Goal: Navigation & Orientation: Go to known website

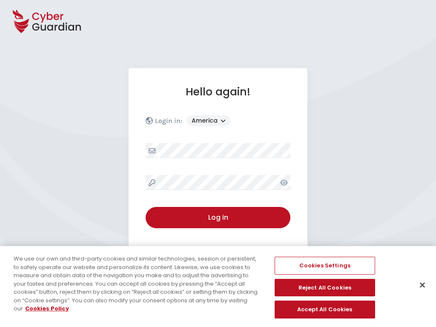
select select "America"
select select "English"
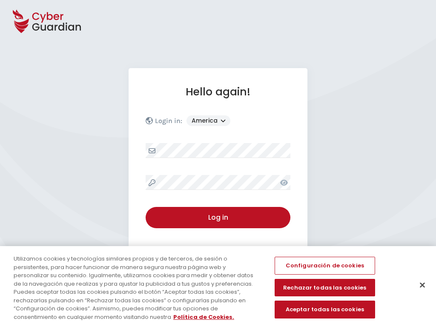
select select "America"
select select "English"
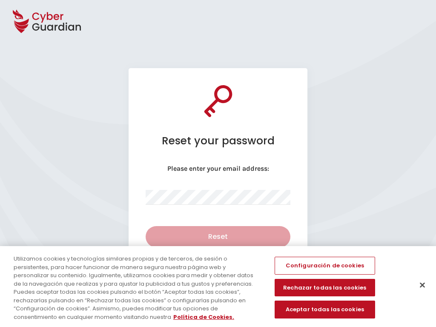
select select "English"
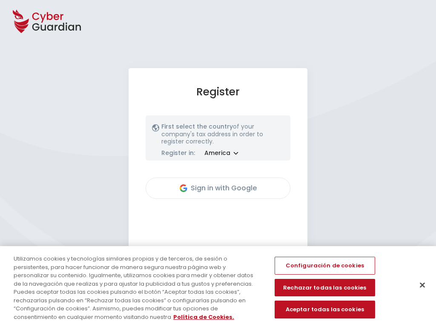
select select "America"
select select "English"
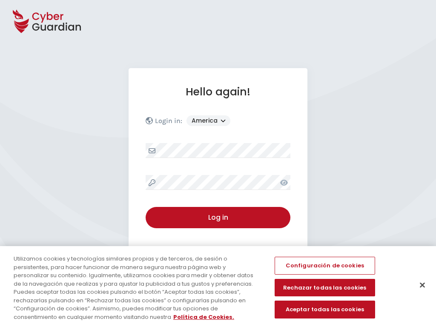
select select "America"
select select "English"
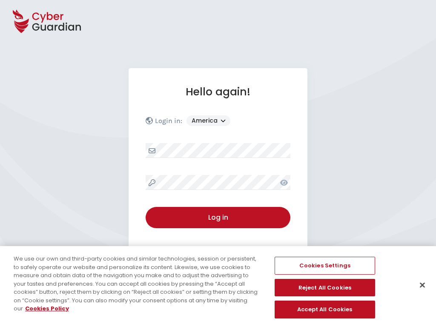
select select "America"
select select "English"
select select "America"
select select "English"
select select "America"
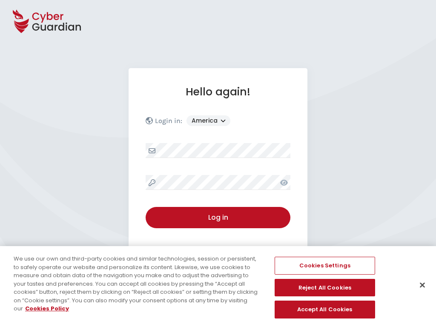
select select "English"
select select "America"
select select "English"
select select "America"
select select "English"
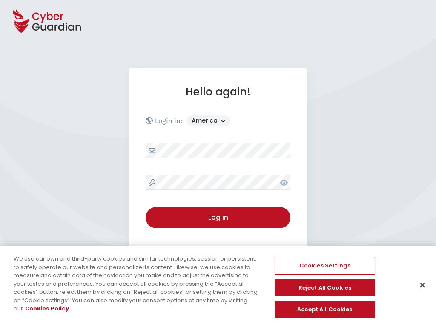
select select "America"
select select "English"
select select "America"
select select "English"
select select "America"
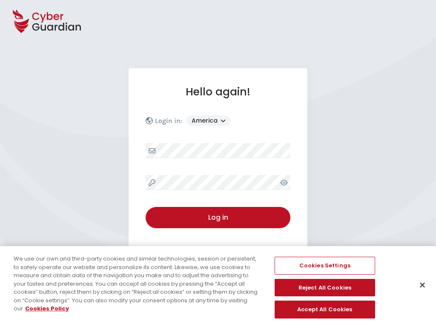
select select "English"
select select "America"
select select "English"
select select "America"
select select "English"
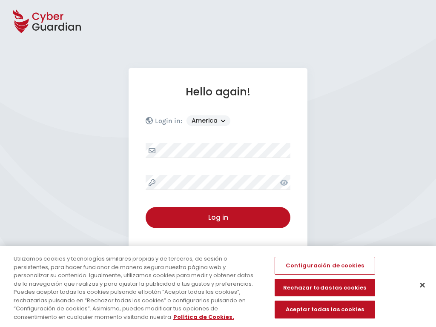
select select "America"
select select "English"
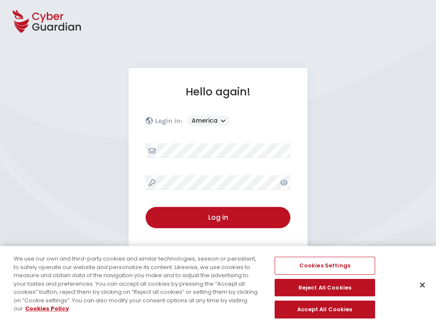
select select "English"
select select "America"
select select "English"
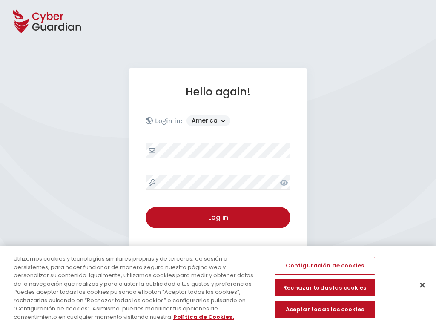
select select "English"
select select "America"
select select "English"
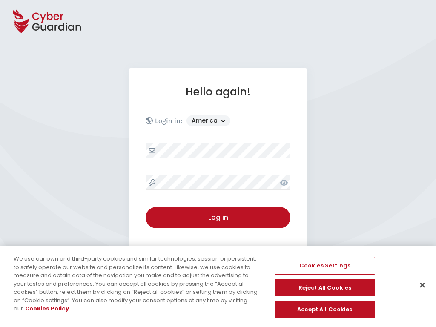
select select "America"
select select "English"
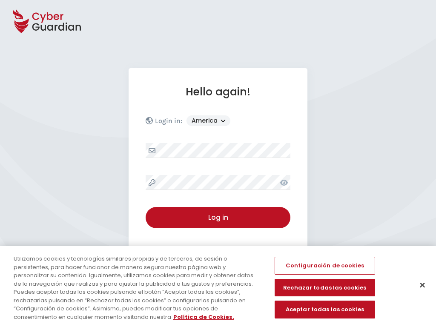
select select "America"
select select "English"
select select "America"
select select "English"
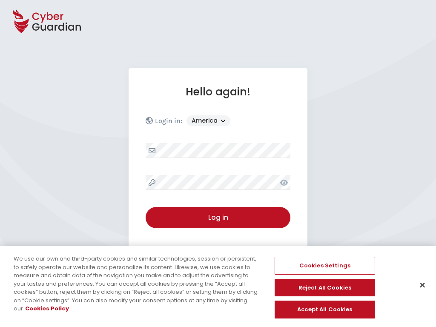
select select "America"
select select "English"
select select "America"
select select "English"
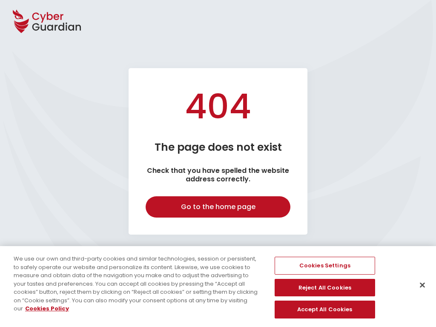
select select "English"
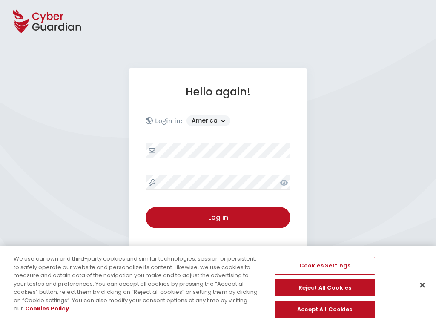
select select "America"
select select "English"
select select "America"
select select "English"
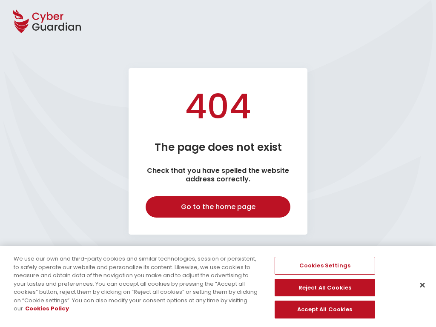
select select "English"
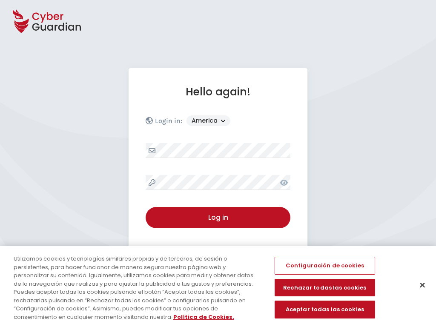
select select "America"
select select "English"
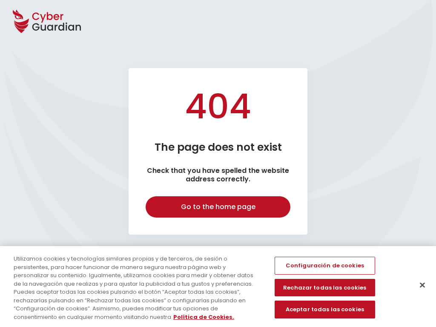
select select "English"
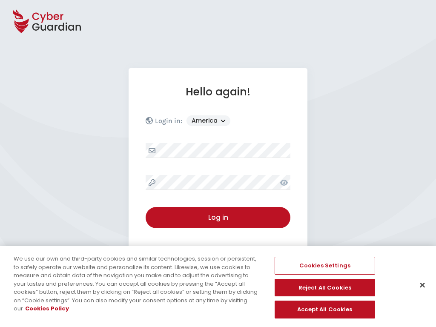
select select "America"
select select "English"
select select "America"
select select "English"
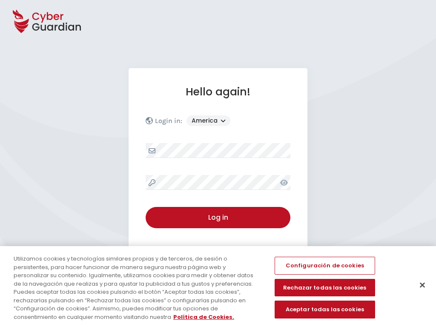
select select "America"
select select "English"
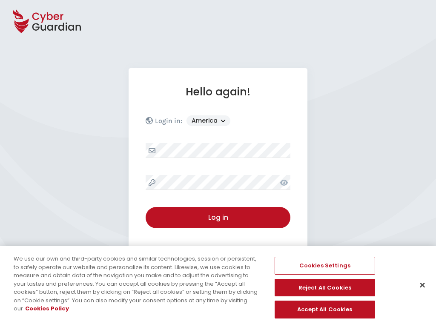
select select "America"
select select "English"
select select "America"
select select "English"
select select "America"
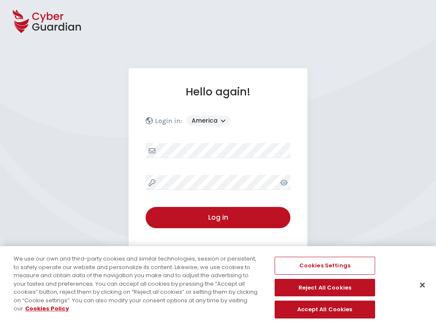
select select "English"
select select "America"
select select "English"
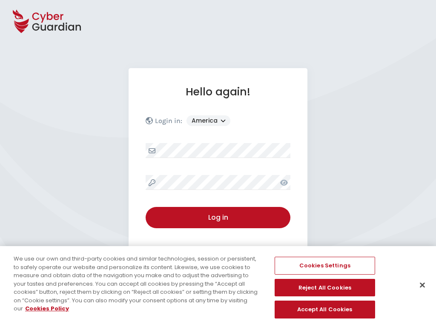
select select "America"
select select "English"
select select "America"
select select "English"
select select "America"
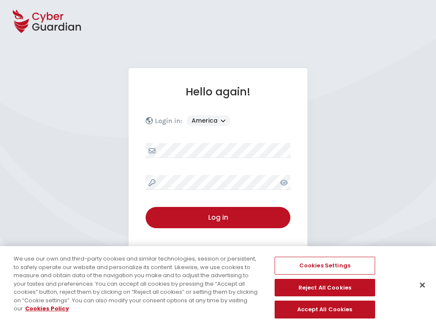
select select "English"
select select "America"
select select "English"
select select "America"
select select "English"
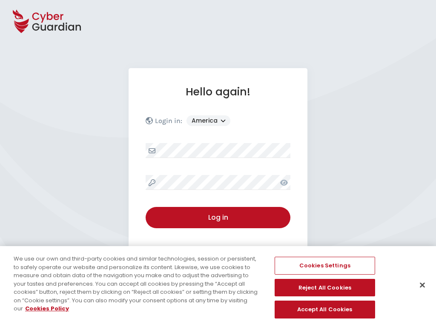
select select "America"
select select "English"
select select "America"
select select "English"
select select "America"
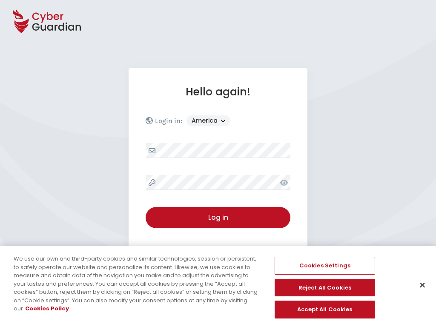
select select "English"
select select "America"
select select "English"
select select "America"
select select "English"
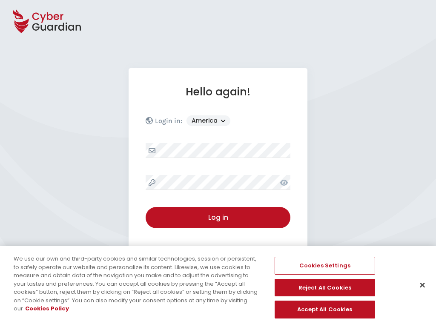
select select "America"
select select "English"
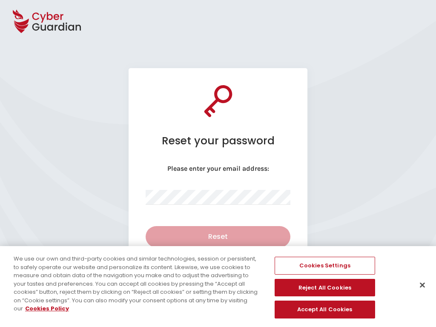
select select "English"
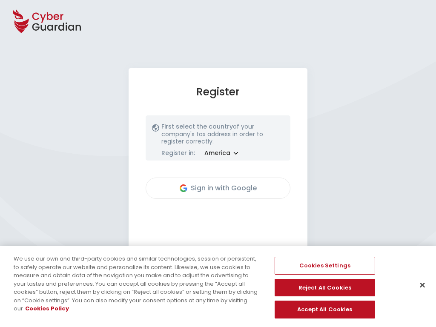
select select "America"
select select "English"
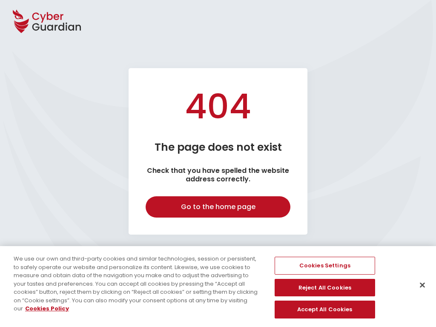
select select "English"
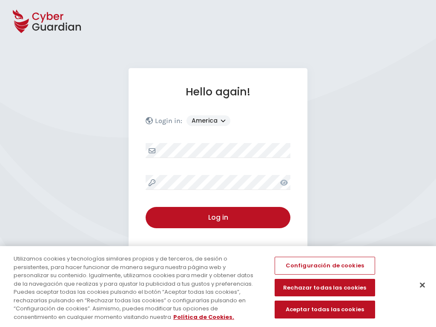
select select "America"
select select "English"
select select "America"
select select "English"
select select "America"
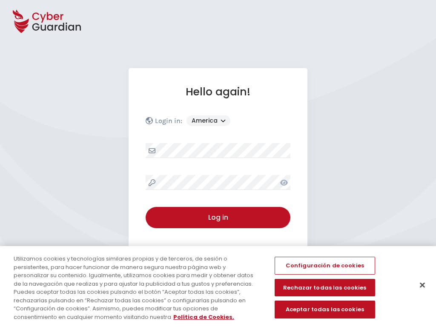
select select "English"
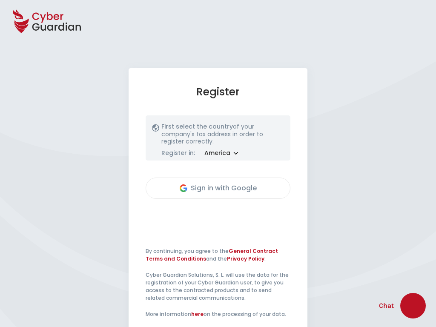
select select "America"
select select "English"
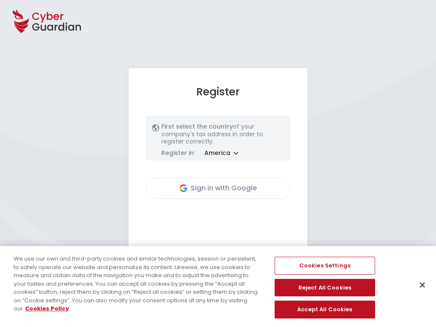
select select "America"
select select "English"
select select "America"
select select "English"
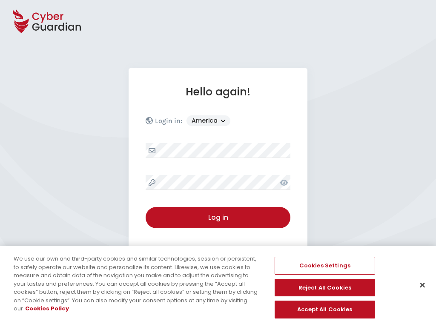
select select "America"
select select "English"
select select "America"
select select "English"
select select "America"
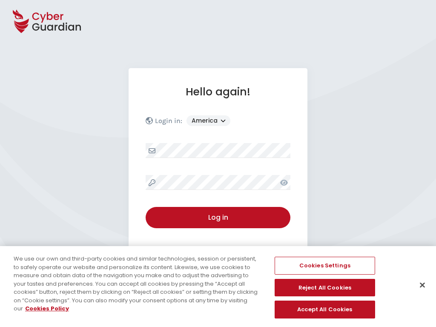
select select "English"
select select "America"
select select "English"
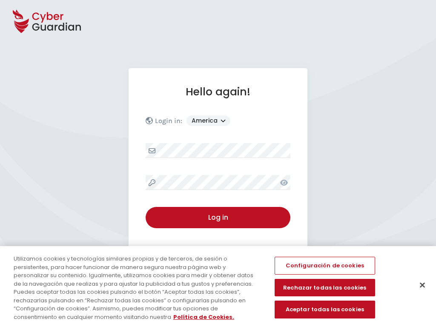
select select "America"
select select "English"
select select "America"
select select "English"
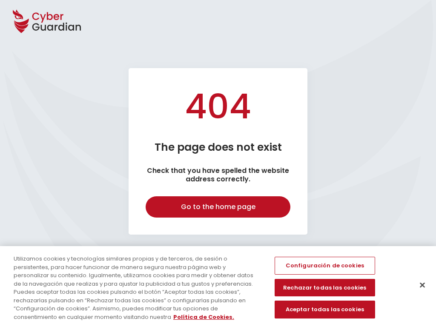
select select "English"
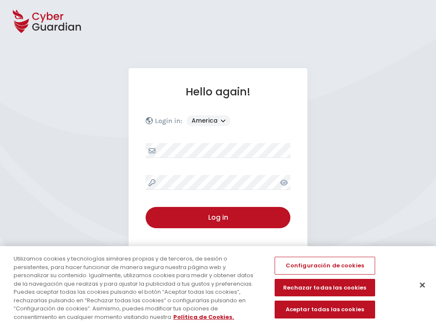
select select "America"
select select "English"
select select "America"
select select "English"
select select "America"
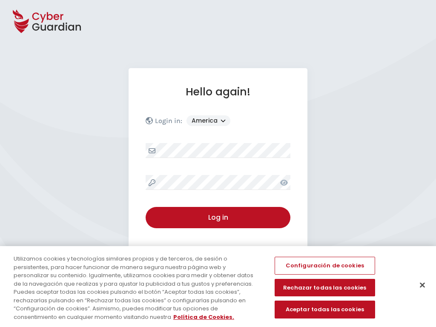
select select "English"
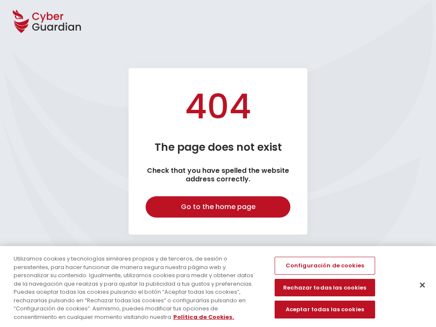
select select "English"
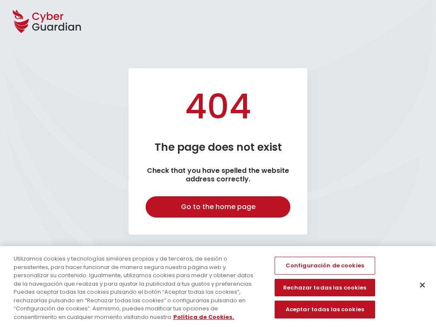
select select "English"
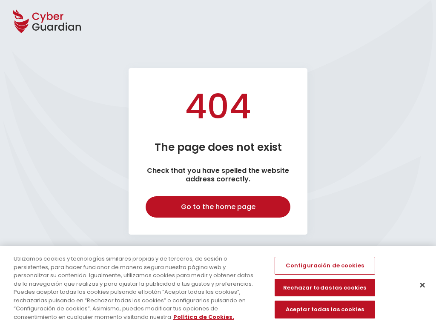
select select "English"
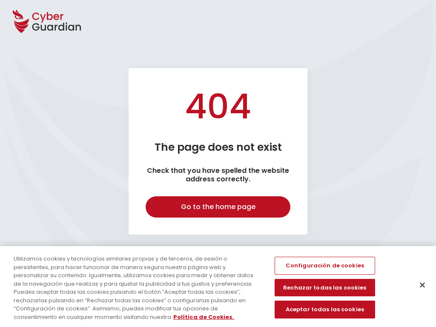
select select "English"
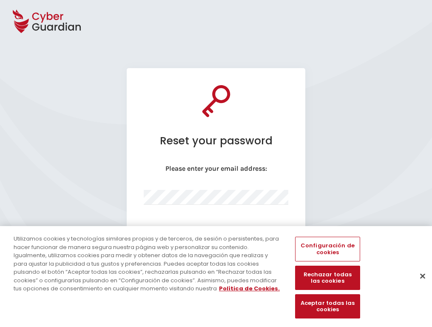
select select "English"
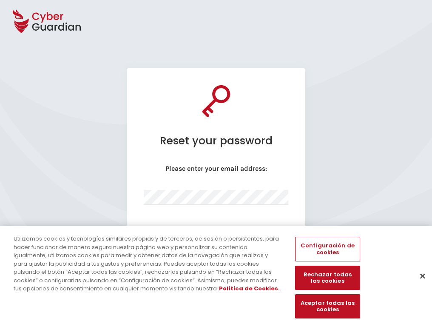
select select "English"
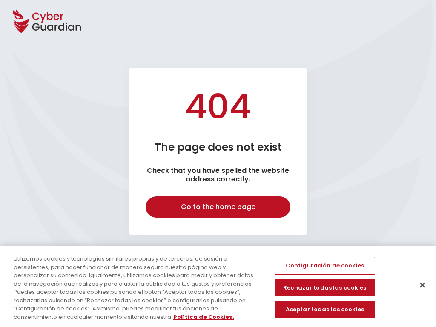
select select "English"
